Goal: Task Accomplishment & Management: Complete application form

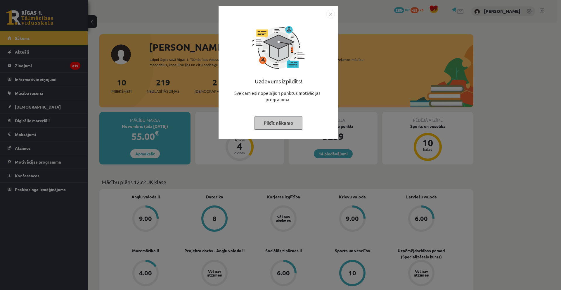
click at [278, 124] on button "Pildīt nākamo" at bounding box center [279, 122] width 48 height 13
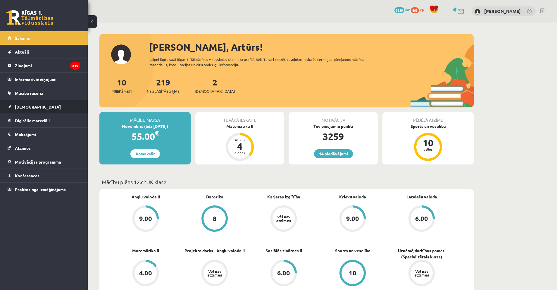
click at [33, 104] on link "[DEMOGRAPHIC_DATA]" at bounding box center [44, 106] width 73 height 13
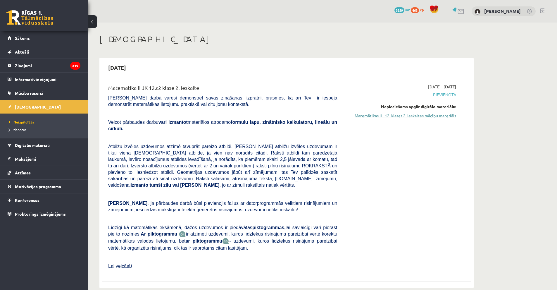
click at [440, 115] on link "Matemātikas II - 12. klases 2. ieskaites mācību materiāls" at bounding box center [401, 116] width 110 height 6
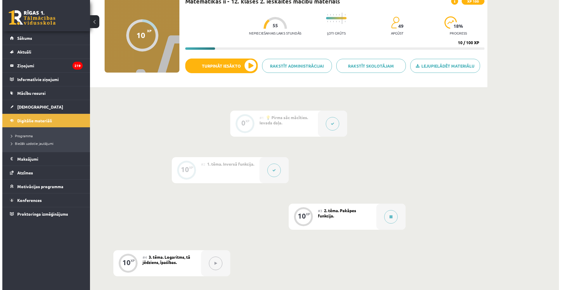
scroll to position [58, 0]
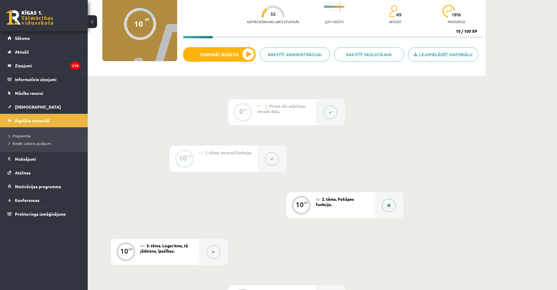
click at [391, 206] on button at bounding box center [388, 204] width 13 height 13
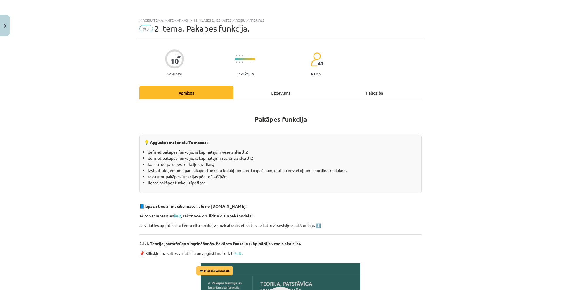
click at [277, 95] on div "Uzdevums" at bounding box center [280, 92] width 94 height 13
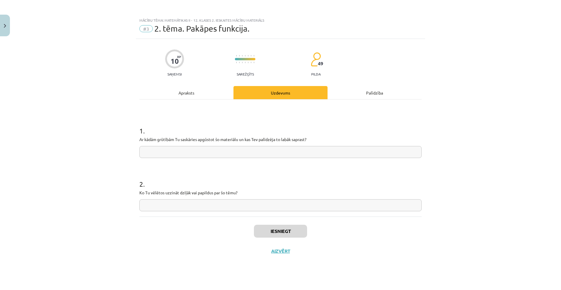
click at [250, 151] on input "text" at bounding box center [280, 152] width 282 height 12
type input "******"
click at [283, 197] on div "2 . Ko Tu vēlētos uzzināt dziļāk vai papildus par šo tēmu?" at bounding box center [280, 189] width 282 height 41
click at [280, 208] on input "text" at bounding box center [280, 205] width 282 height 12
type input "******"
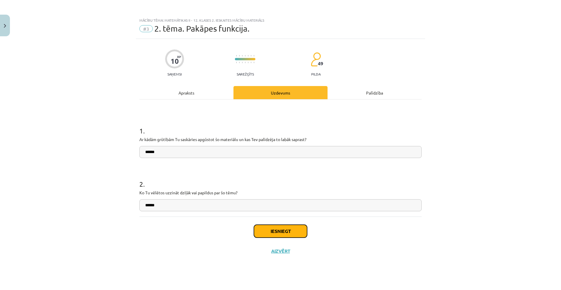
click at [267, 232] on button "Iesniegt" at bounding box center [280, 230] width 53 height 13
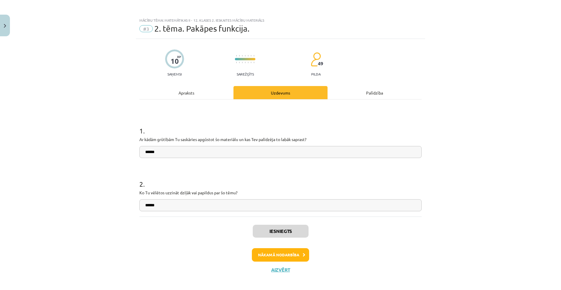
click at [449, 196] on div "Mācību tēma: Matemātikas ii - 12. klases 2. ieskaites mācību materiāls #3 2. tē…" at bounding box center [280, 145] width 561 height 290
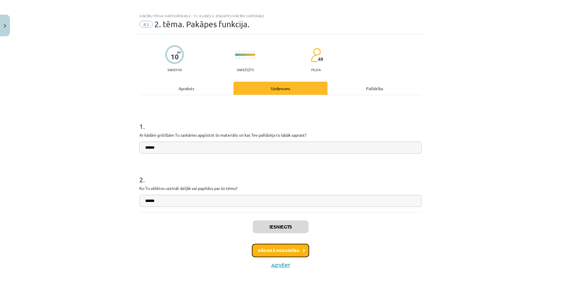
click at [276, 247] on button "Nākamā nodarbība" at bounding box center [280, 249] width 57 height 13
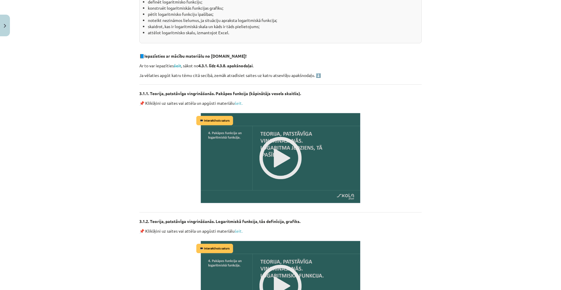
scroll to position [175, 0]
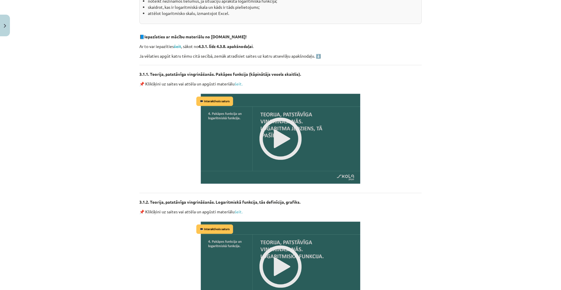
click at [269, 130] on img at bounding box center [280, 138] width 171 height 96
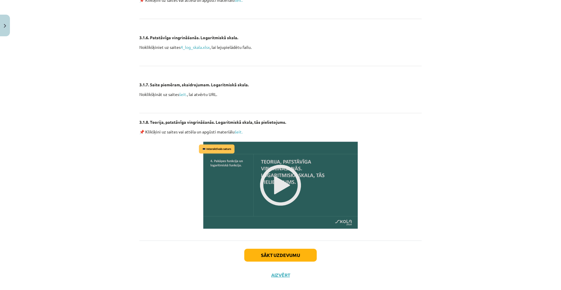
scroll to position [890, 0]
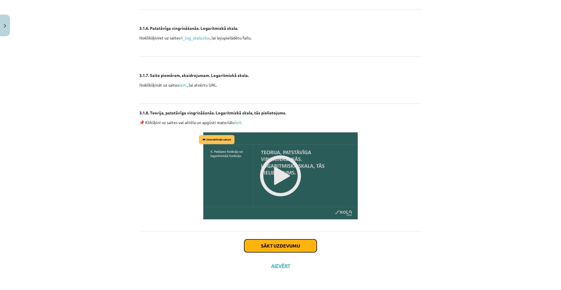
click at [270, 243] on button "Sākt uzdevumu" at bounding box center [280, 245] width 72 height 13
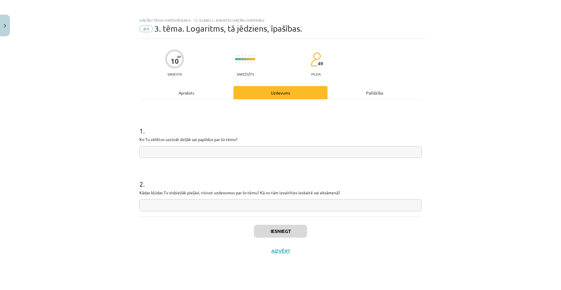
click at [261, 150] on input "text" at bounding box center [280, 152] width 282 height 12
type input "******"
click at [300, 204] on input "text" at bounding box center [280, 205] width 282 height 12
type input "******"
click at [288, 233] on button "Iesniegt" at bounding box center [280, 230] width 53 height 13
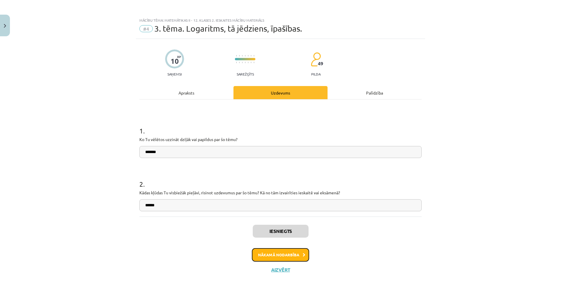
click at [276, 255] on button "Nākamā nodarbība" at bounding box center [280, 254] width 57 height 13
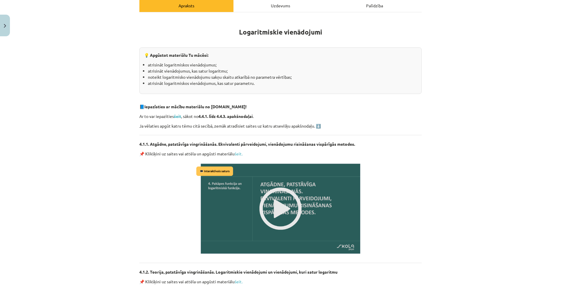
scroll to position [117, 0]
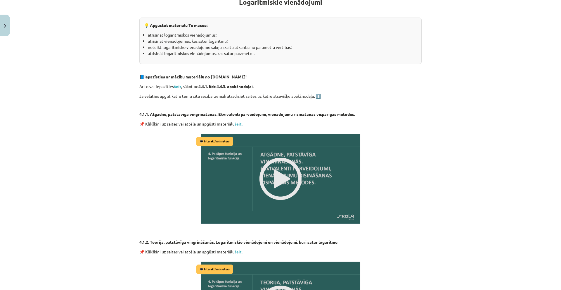
click at [273, 171] on img at bounding box center [280, 178] width 171 height 96
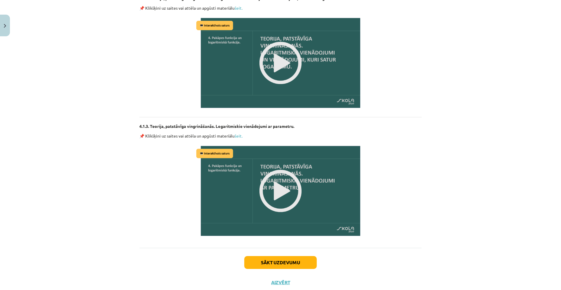
scroll to position [377, 0]
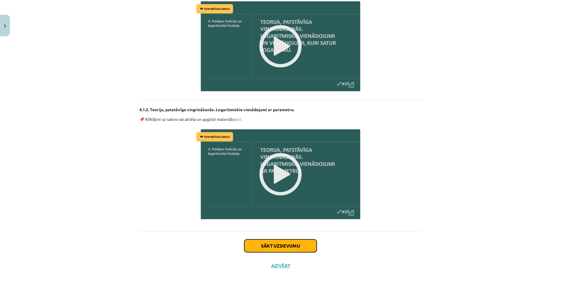
click at [282, 246] on button "Sākt uzdevumu" at bounding box center [280, 245] width 72 height 13
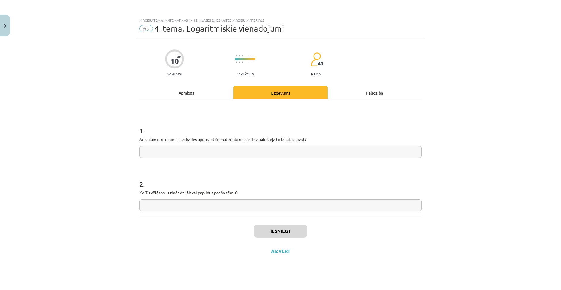
click at [248, 153] on input "text" at bounding box center [280, 152] width 282 height 12
type input "*"
click at [288, 201] on input "text" at bounding box center [280, 205] width 282 height 12
type input "*"
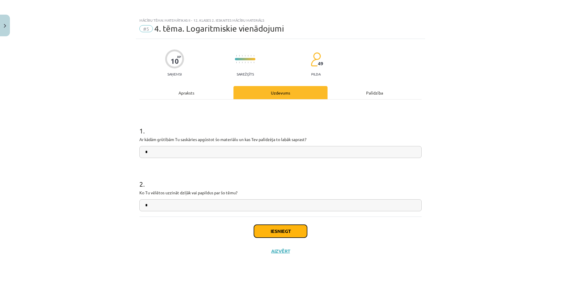
click at [278, 230] on button "Iesniegt" at bounding box center [280, 230] width 53 height 13
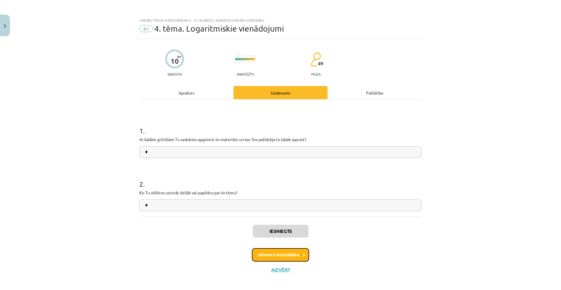
click at [290, 253] on button "Nākamā nodarbība" at bounding box center [280, 254] width 57 height 13
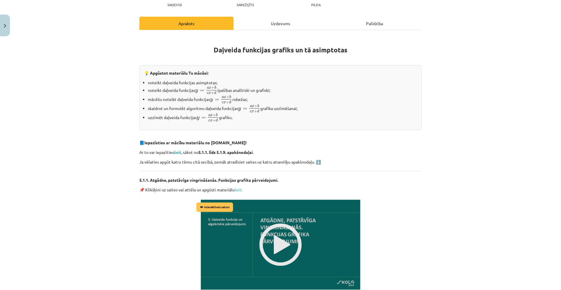
scroll to position [197, 0]
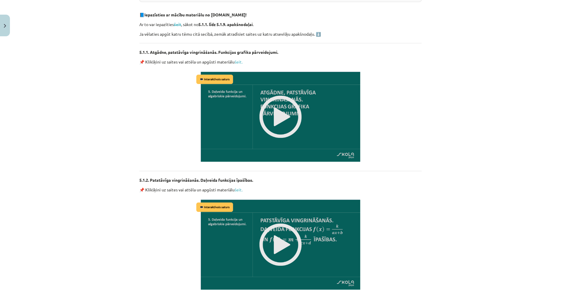
click at [274, 123] on img at bounding box center [280, 116] width 171 height 96
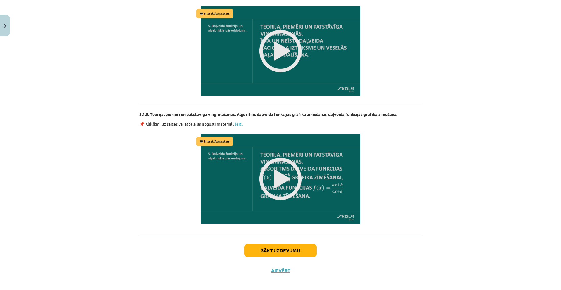
scroll to position [1161, 0]
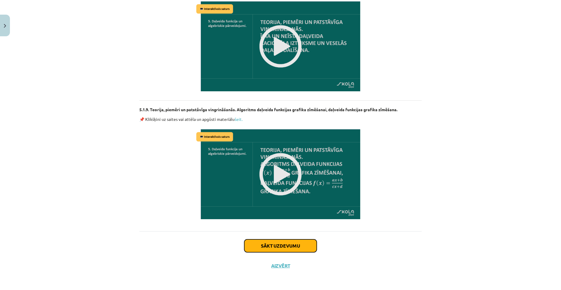
click at [271, 243] on button "Sākt uzdevumu" at bounding box center [280, 245] width 72 height 13
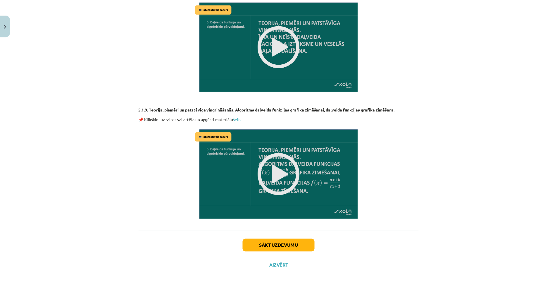
scroll to position [0, 0]
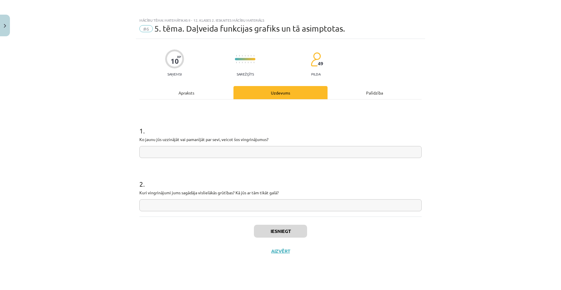
drag, startPoint x: 255, startPoint y: 159, endPoint x: 259, endPoint y: 152, distance: 8.4
click at [256, 158] on form "1 . Ko jaunu jūs uzzinājāt vai pamanījāt par sevi, veicot šos vingrinājumus? 2 …" at bounding box center [280, 163] width 282 height 95
click at [259, 152] on input "text" at bounding box center [280, 152] width 282 height 12
type input "*"
click at [236, 201] on input "text" at bounding box center [280, 205] width 282 height 12
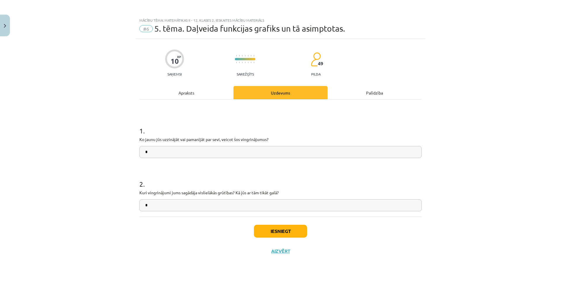
type input "*"
click at [282, 234] on button "Iesniegt" at bounding box center [280, 230] width 53 height 13
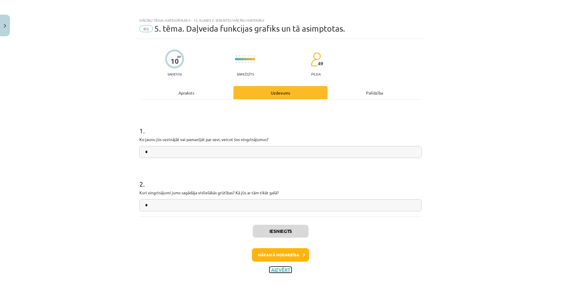
click at [283, 269] on button "Aizvērt" at bounding box center [280, 270] width 22 height 6
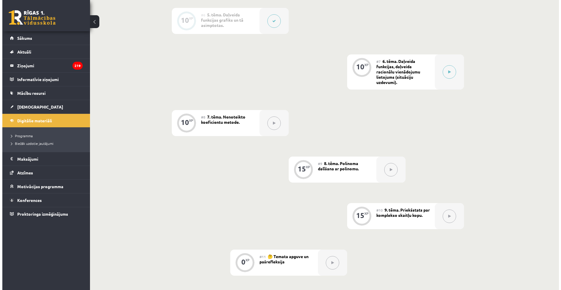
scroll to position [380, 0]
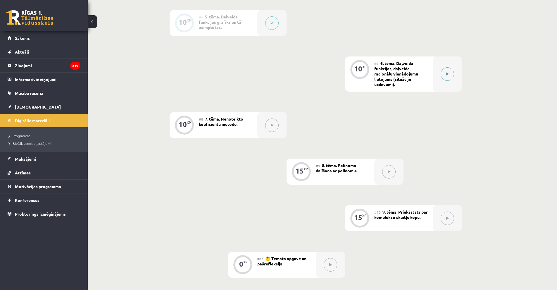
click at [445, 74] on button at bounding box center [446, 73] width 13 height 13
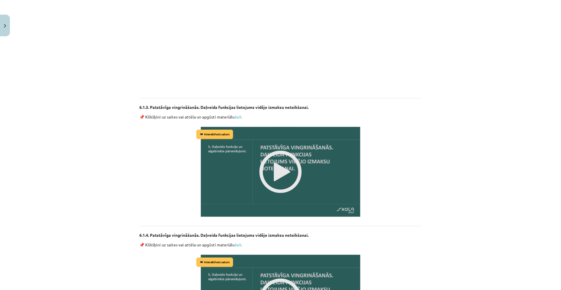
scroll to position [350, 0]
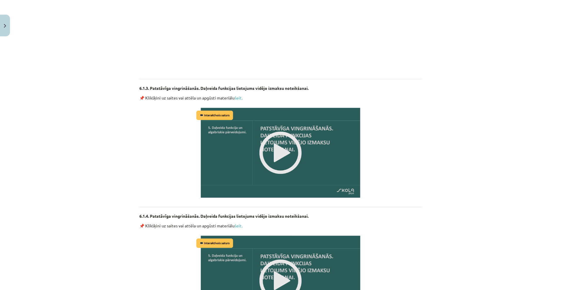
click at [275, 140] on img at bounding box center [280, 152] width 171 height 96
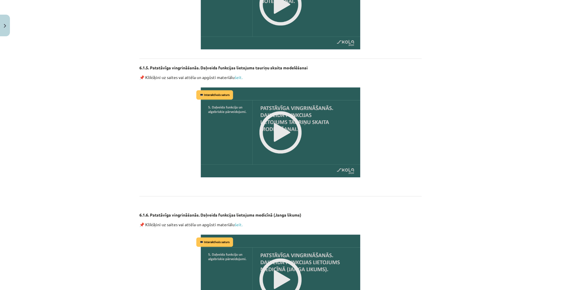
scroll to position [759, 0]
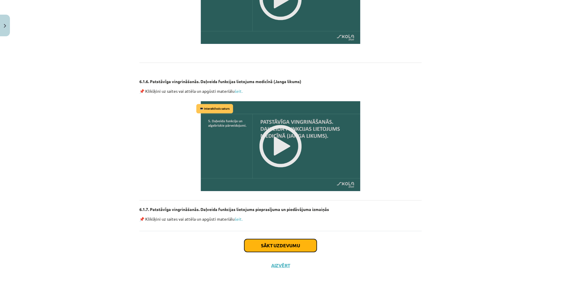
click at [275, 250] on button "Sākt uzdevumu" at bounding box center [280, 245] width 72 height 13
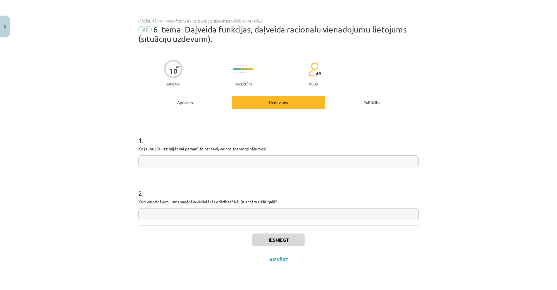
scroll to position [0, 0]
click at [251, 155] on div "1 . Ko jaunu jūs uzzinājāt vai pamanījāt par sevi, veicot šos vingrinājumus?" at bounding box center [280, 146] width 282 height 41
click at [254, 163] on input "text" at bounding box center [280, 161] width 282 height 12
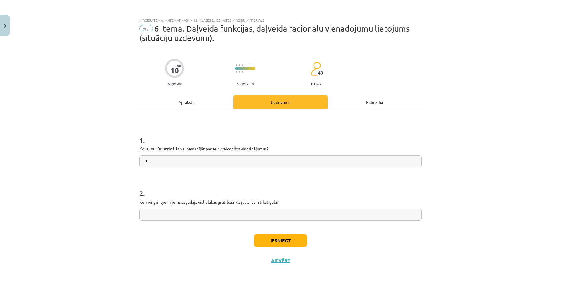
type input "*"
click at [231, 210] on input "text" at bounding box center [280, 214] width 282 height 12
type input "*"
click at [269, 233] on div "Iesniegt Aizvērt" at bounding box center [280, 246] width 282 height 41
click at [269, 240] on button "Iesniegt" at bounding box center [280, 240] width 53 height 13
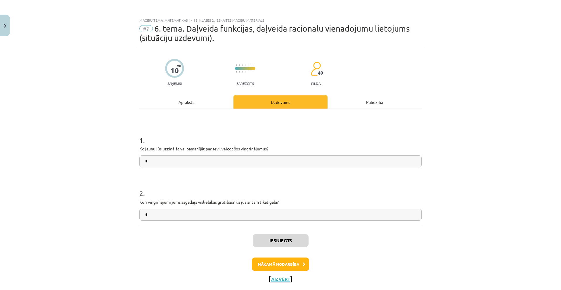
click at [276, 279] on button "Aizvērt" at bounding box center [280, 279] width 22 height 6
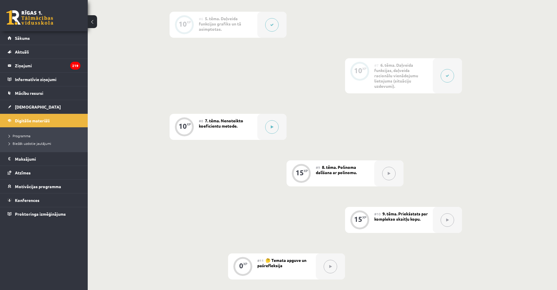
scroll to position [380, 0]
